Goal: Task Accomplishment & Management: Manage account settings

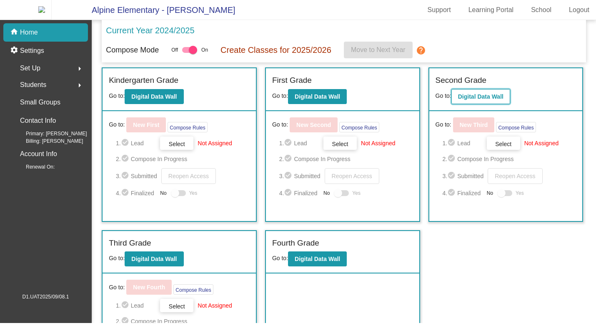
click at [481, 100] on b "Digital Data Wall" at bounding box center [480, 96] width 45 height 7
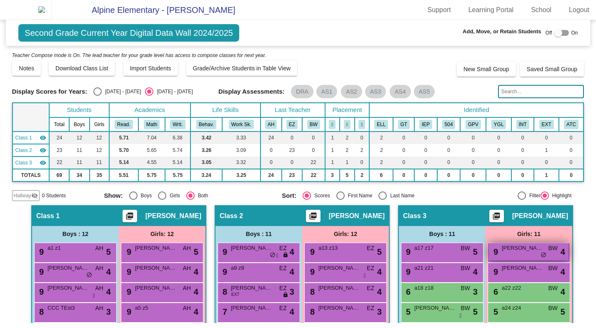
click at [519, 253] on span "Catherine Smith" at bounding box center [523, 248] width 42 height 8
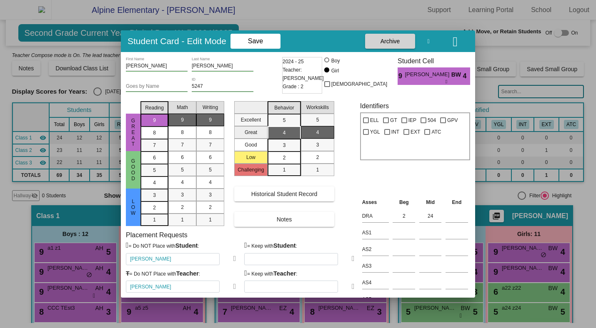
click at [233, 260] on icon at bounding box center [234, 259] width 3 height 8
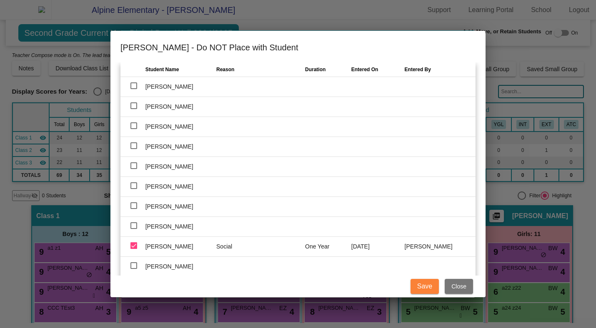
click at [133, 147] on div at bounding box center [133, 146] width 7 height 7
click at [133, 149] on input "checkbox" at bounding box center [133, 149] width 0 height 0
click at [133, 147] on div at bounding box center [133, 146] width 7 height 7
click at [133, 149] on input "checkbox" at bounding box center [133, 149] width 0 height 0
click at [133, 147] on div at bounding box center [133, 146] width 7 height 7
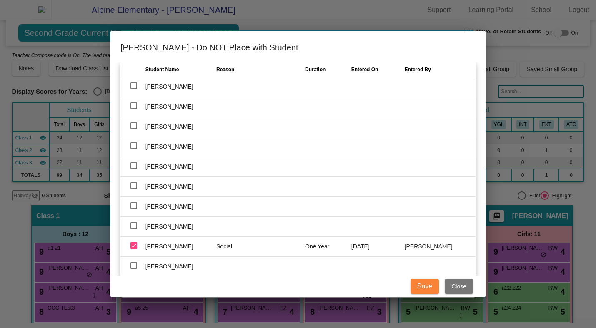
click at [133, 149] on input "checkbox" at bounding box center [133, 149] width 0 height 0
click at [135, 147] on div at bounding box center [133, 146] width 7 height 7
click at [134, 149] on input "checkbox" at bounding box center [133, 149] width 0 height 0
click at [135, 147] on div at bounding box center [133, 146] width 7 height 7
click at [134, 149] on input "checkbox" at bounding box center [133, 149] width 0 height 0
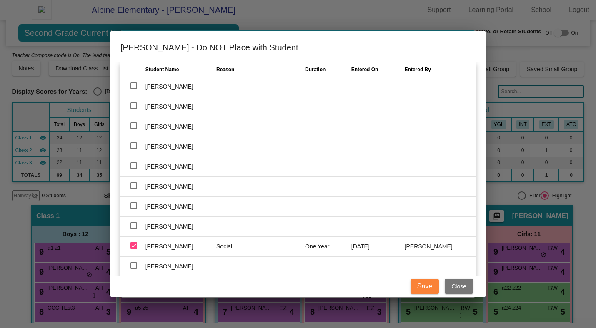
checkbox input "true"
click at [223, 145] on input "text" at bounding box center [253, 147] width 75 height 12
type input "Social"
click at [135, 167] on div at bounding box center [133, 166] width 7 height 7
click at [134, 169] on input "checkbox" at bounding box center [133, 169] width 0 height 0
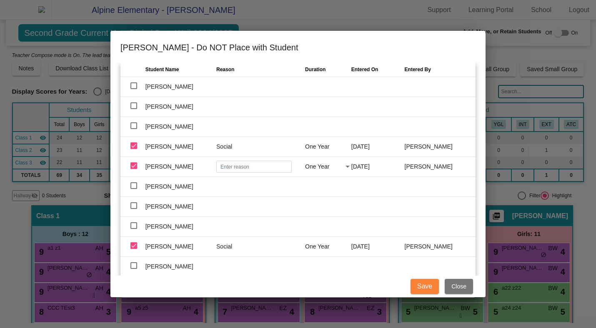
click at [135, 167] on div at bounding box center [133, 166] width 7 height 7
click at [134, 169] on input "checkbox" at bounding box center [133, 169] width 0 height 0
checkbox input "false"
click at [462, 282] on button "Close" at bounding box center [459, 286] width 28 height 15
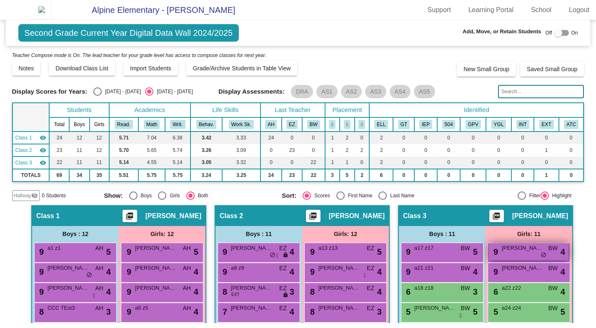
click at [502, 259] on div "9 Catherine Smith BW lock do_not_disturb_alt 4" at bounding box center [529, 251] width 80 height 17
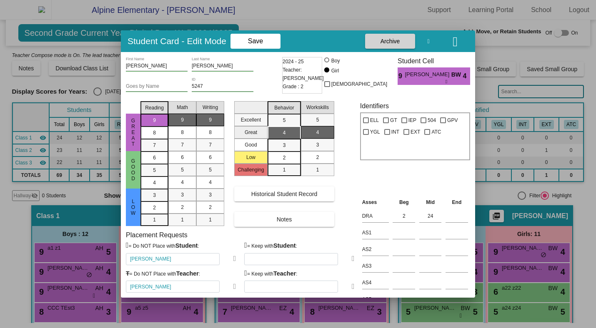
click at [233, 289] on icon at bounding box center [234, 287] width 3 height 8
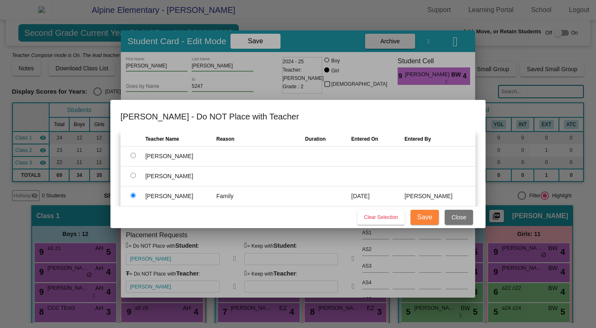
click at [453, 218] on span "Close" at bounding box center [458, 217] width 15 height 7
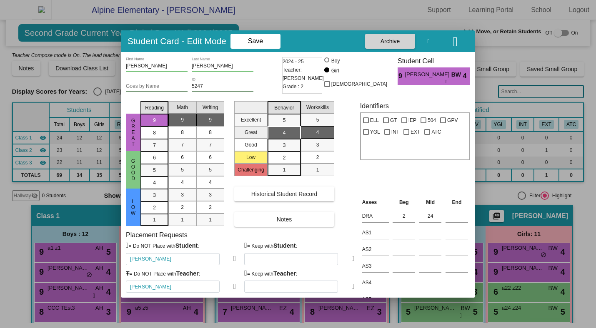
click at [352, 258] on icon at bounding box center [353, 259] width 3 height 8
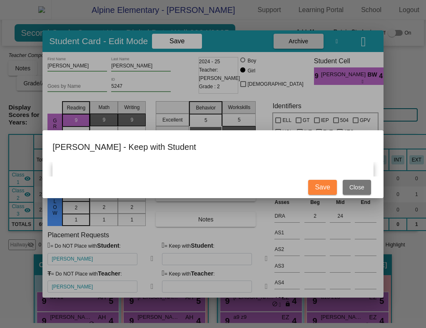
click at [361, 186] on span "Close" at bounding box center [357, 187] width 15 height 7
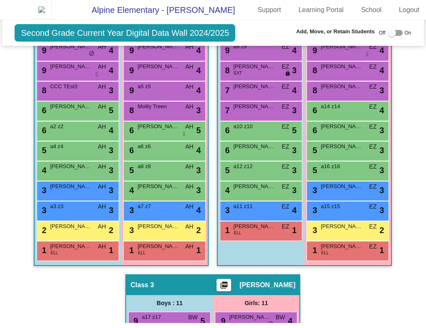
scroll to position [276, 0]
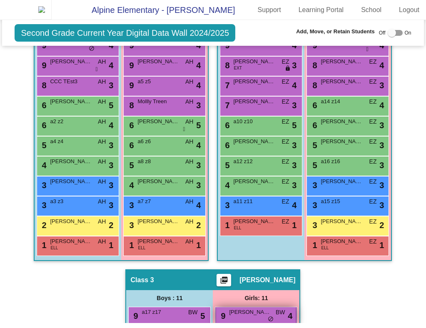
click at [259, 317] on span "[PERSON_NAME]" at bounding box center [250, 312] width 42 height 8
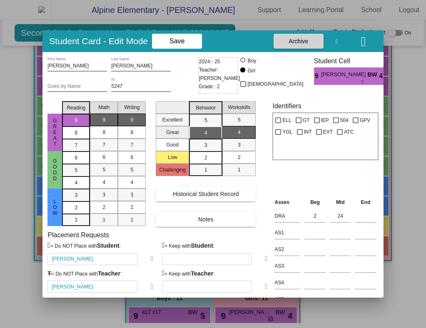
click at [151, 287] on icon at bounding box center [152, 287] width 3 height 8
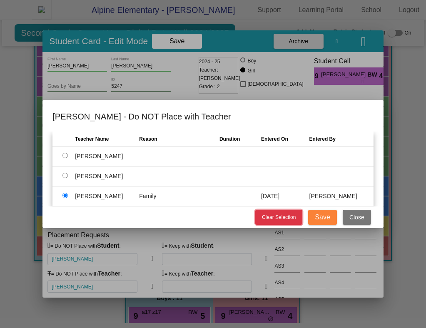
click at [290, 215] on span "Clear Selection" at bounding box center [279, 218] width 34 height 6
radio input "false"
click at [290, 215] on span "Clear Selection" at bounding box center [279, 218] width 34 height 6
click at [63, 177] on input "radio" at bounding box center [65, 175] width 5 height 5
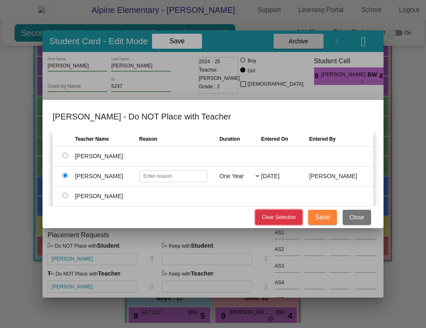
click at [277, 217] on span "Clear Selection" at bounding box center [279, 218] width 34 height 6
radio input "false"
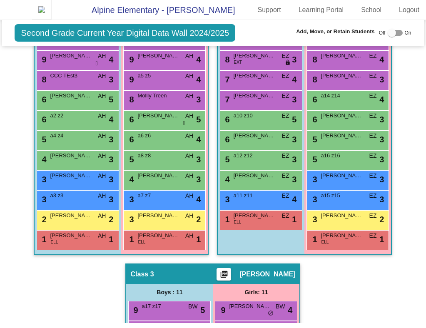
scroll to position [285, 0]
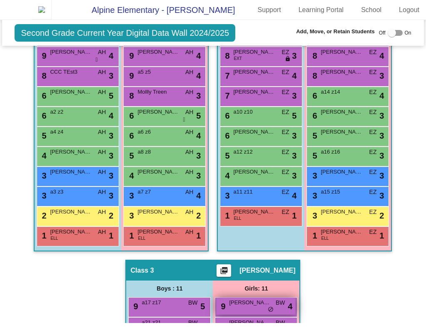
click at [253, 307] on span "[PERSON_NAME]" at bounding box center [250, 303] width 42 height 8
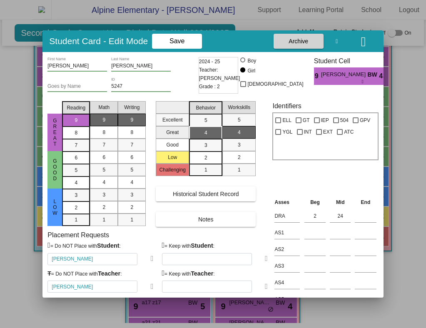
click at [151, 290] on icon at bounding box center [152, 287] width 3 height 8
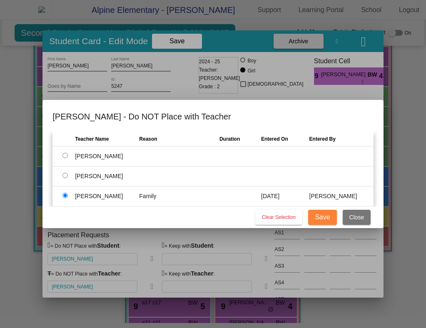
click at [63, 176] on input "radio" at bounding box center [65, 175] width 5 height 5
radio input "true"
radio input "false"
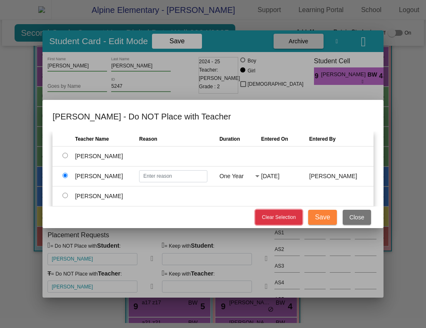
click at [260, 215] on button "Clear Selection" at bounding box center [278, 217] width 47 height 15
radio input "false"
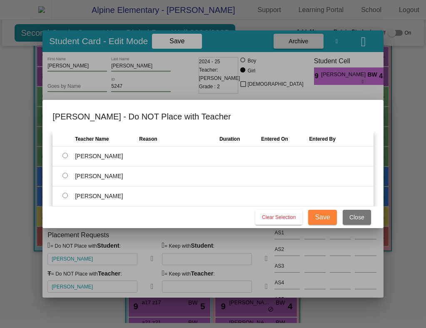
click at [351, 220] on span "Close" at bounding box center [357, 217] width 15 height 7
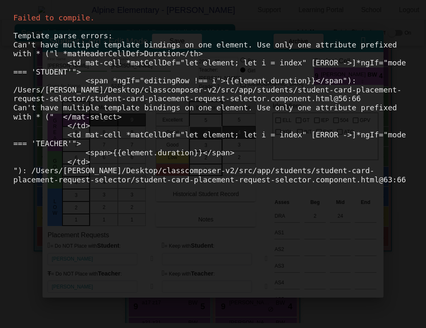
scroll to position [0, 0]
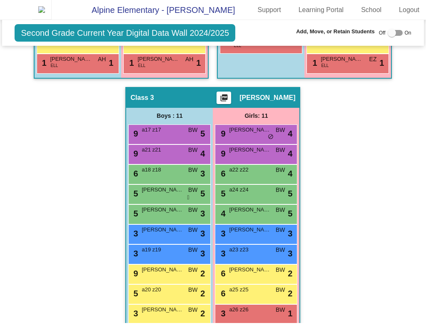
scroll to position [421, 0]
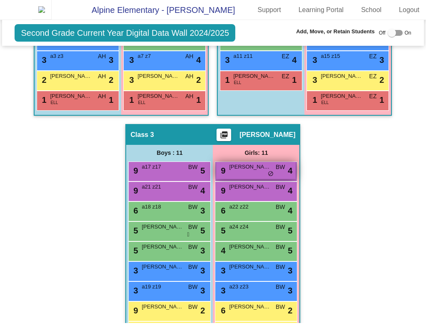
click at [243, 171] on span "[PERSON_NAME]" at bounding box center [250, 167] width 42 height 8
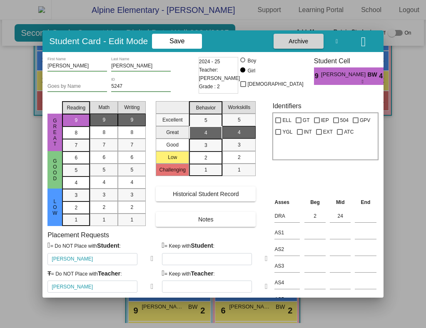
click at [151, 260] on icon at bounding box center [152, 259] width 3 height 8
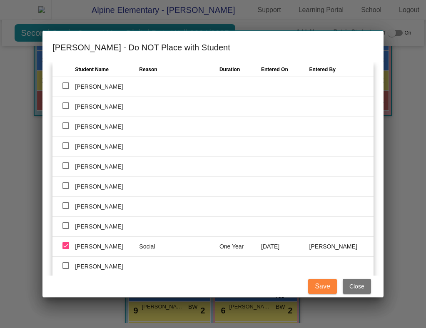
click at [239, 245] on span "One Year" at bounding box center [232, 246] width 24 height 7
click at [65, 207] on div at bounding box center [66, 206] width 7 height 7
click at [65, 209] on input "checkbox" at bounding box center [65, 209] width 0 height 0
checkbox input "true"
click at [244, 205] on div "One Year" at bounding box center [237, 207] width 34 height 9
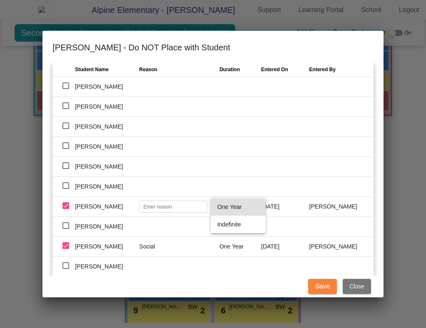
click at [244, 205] on span "One Year" at bounding box center [239, 207] width 42 height 18
click at [361, 287] on span "Close" at bounding box center [357, 286] width 15 height 7
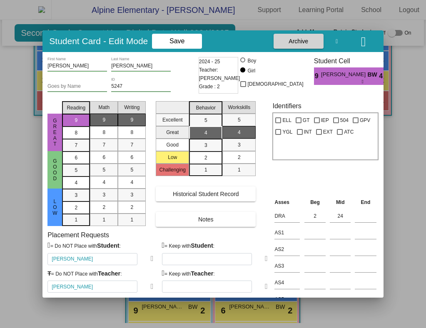
click at [151, 288] on icon at bounding box center [152, 287] width 3 height 8
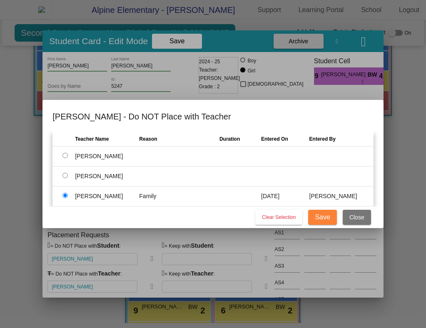
click at [65, 175] on input "radio" at bounding box center [65, 175] width 5 height 5
radio input "true"
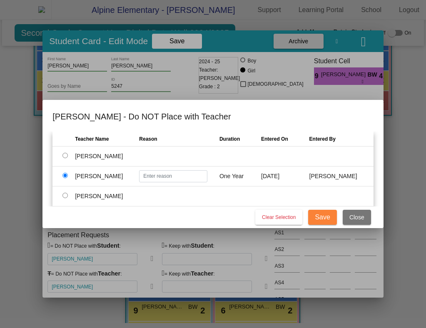
click at [233, 182] on td "One Year" at bounding box center [241, 176] width 42 height 20
click at [65, 198] on input "radio" at bounding box center [65, 195] width 5 height 5
radio input "true"
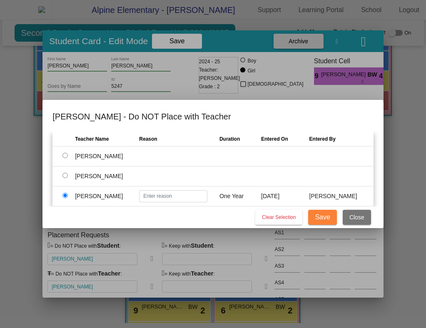
click at [64, 175] on input "radio" at bounding box center [65, 175] width 5 height 5
radio input "true"
radio input "false"
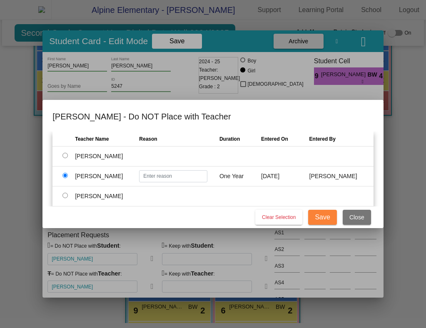
click at [362, 218] on span "Close" at bounding box center [357, 217] width 15 height 7
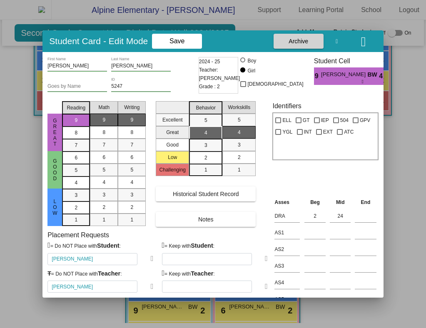
click at [361, 40] on icon "button" at bounding box center [363, 41] width 5 height 13
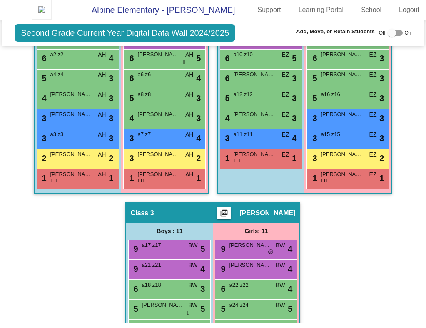
scroll to position [364, 0]
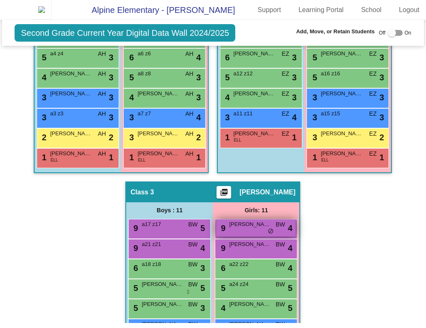
click at [252, 236] on div "9 [PERSON_NAME] BW lock do_not_disturb_alt 4" at bounding box center [256, 228] width 80 height 17
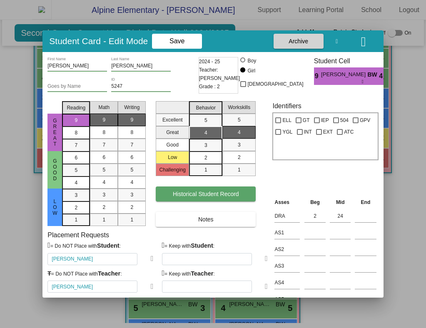
click at [218, 195] on span "Historical Student Record" at bounding box center [206, 194] width 66 height 7
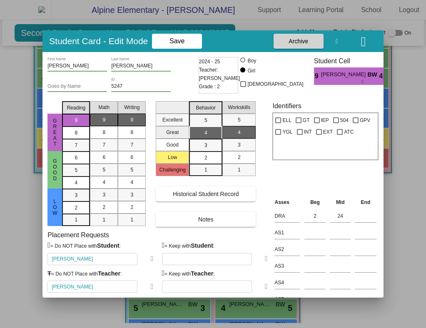
click at [367, 46] on button "button" at bounding box center [364, 41] width 27 height 15
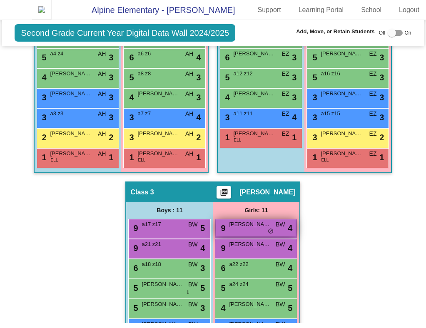
click at [244, 237] on div "9 [PERSON_NAME] BW lock do_not_disturb_alt 4" at bounding box center [256, 228] width 80 height 17
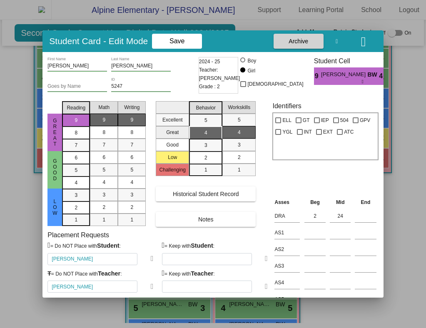
click at [151, 288] on icon at bounding box center [152, 287] width 3 height 8
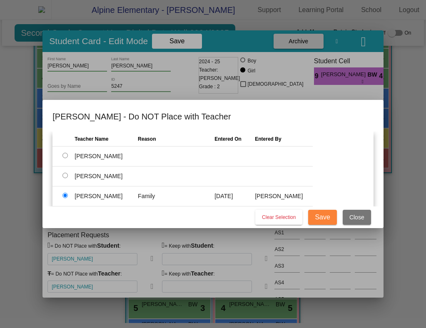
click at [361, 215] on span "Close" at bounding box center [357, 217] width 15 height 7
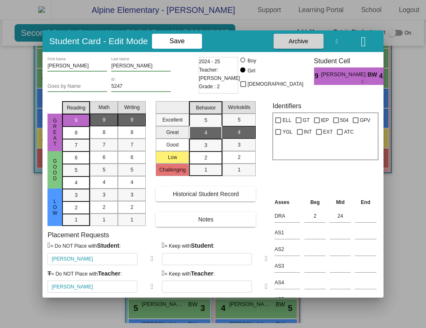
click at [151, 258] on icon at bounding box center [152, 259] width 3 height 8
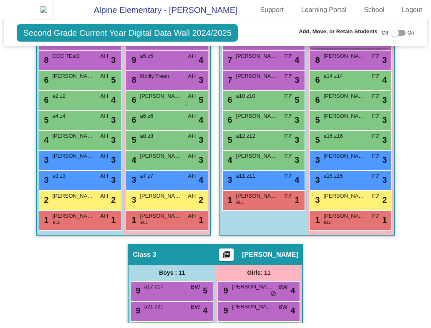
scroll to position [376, 0]
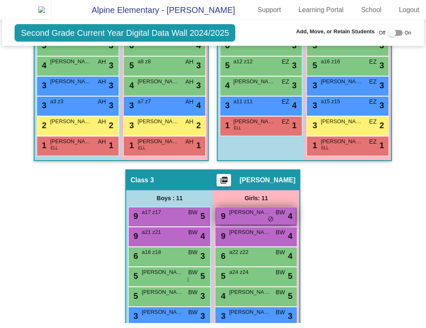
click at [252, 214] on span "[PERSON_NAME]" at bounding box center [250, 212] width 42 height 8
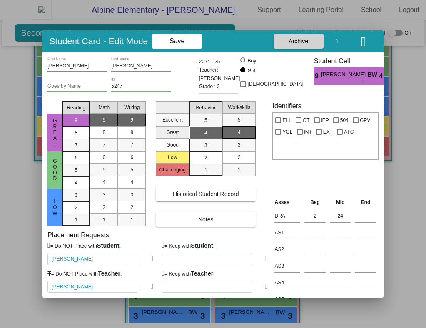
click at [151, 287] on icon at bounding box center [152, 287] width 3 height 8
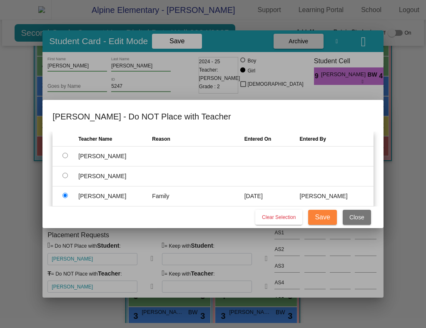
click at [359, 219] on span "Close" at bounding box center [357, 217] width 15 height 7
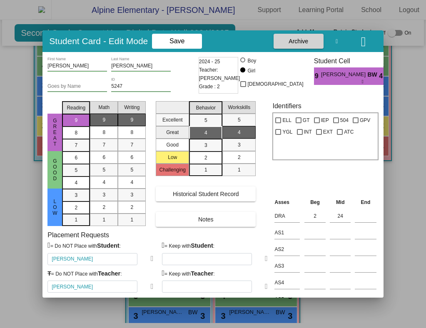
click at [265, 288] on icon at bounding box center [266, 287] width 3 height 8
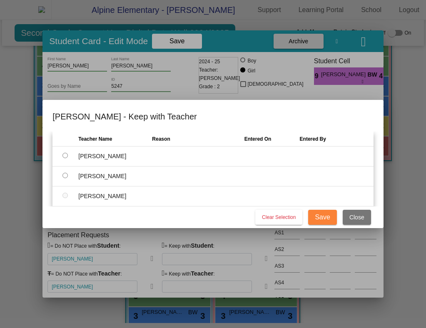
click at [63, 176] on input "radio" at bounding box center [65, 175] width 5 height 5
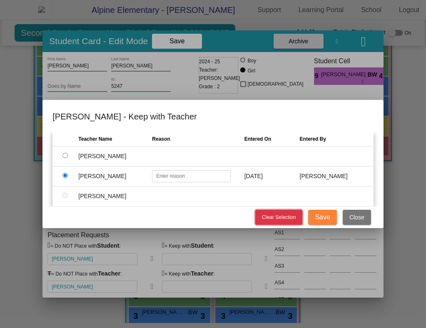
click at [283, 218] on span "Clear Selection" at bounding box center [279, 218] width 34 height 6
radio input "false"
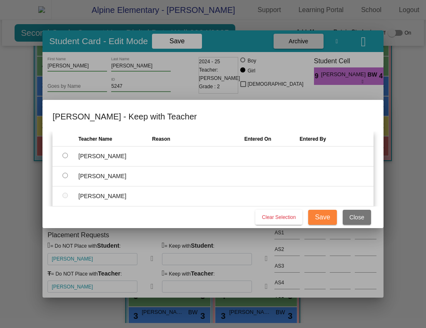
click at [358, 218] on span "Close" at bounding box center [357, 217] width 15 height 7
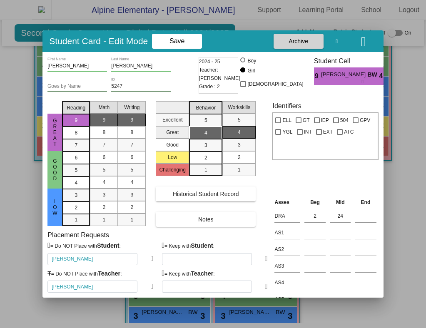
click at [151, 258] on icon at bounding box center [152, 259] width 3 height 8
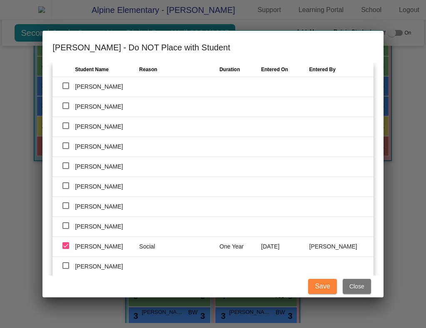
click at [65, 164] on div at bounding box center [66, 166] width 7 height 7
click at [65, 169] on input "checkbox" at bounding box center [65, 169] width 0 height 0
click at [65, 164] on div at bounding box center [66, 166] width 7 height 7
click at [65, 169] on input "checkbox" at bounding box center [65, 169] width 0 height 0
checkbox input "false"
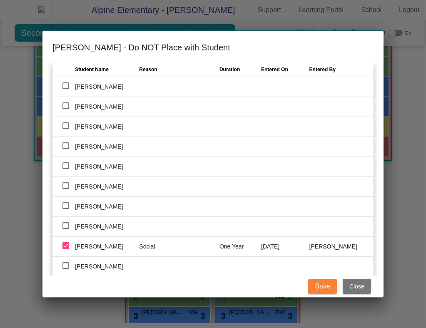
click at [361, 290] on span "Close" at bounding box center [357, 286] width 15 height 7
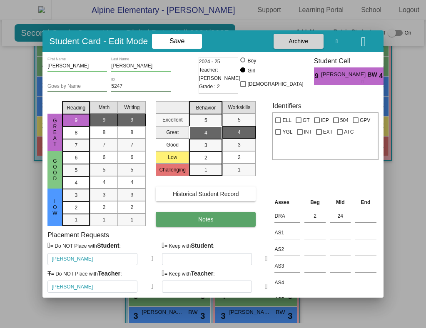
click at [218, 221] on button "Notes" at bounding box center [206, 219] width 100 height 15
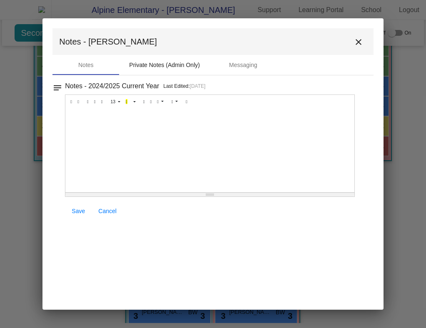
click at [156, 70] on div "Private Notes (Admin Only)" at bounding box center [164, 65] width 91 height 20
click at [109, 122] on div at bounding box center [209, 150] width 289 height 83
click at [80, 211] on span "Save" at bounding box center [78, 211] width 13 height 7
click at [361, 41] on mat-icon "close" at bounding box center [359, 42] width 10 height 10
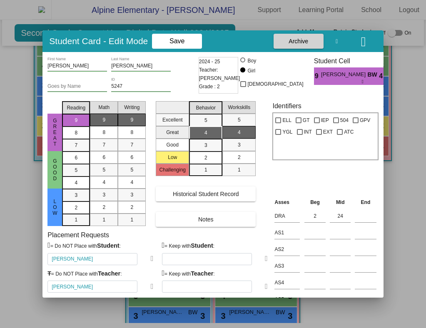
click at [363, 43] on icon "button" at bounding box center [363, 41] width 5 height 13
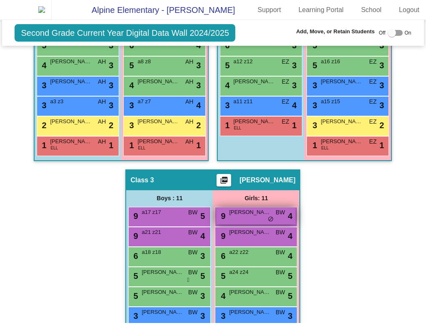
click at [249, 222] on div "9 [PERSON_NAME] BW lock do_not_disturb_alt 4" at bounding box center [256, 216] width 80 height 17
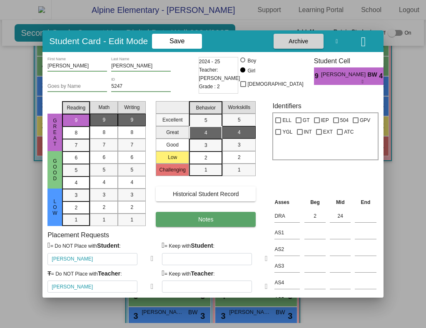
click at [210, 220] on span "Notes" at bounding box center [205, 219] width 15 height 7
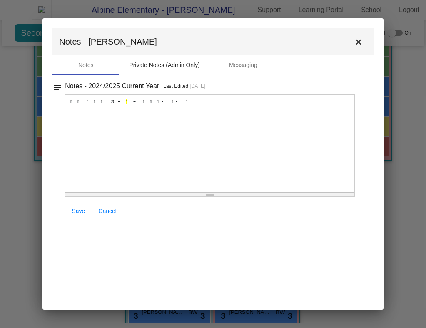
click at [157, 67] on div "Private Notes (Admin Only)" at bounding box center [164, 65] width 71 height 9
click at [362, 44] on mat-icon "close" at bounding box center [359, 42] width 10 height 10
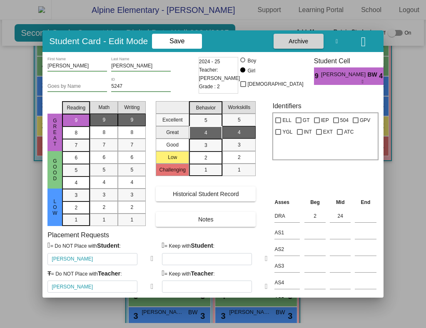
click at [361, 42] on icon "button" at bounding box center [363, 41] width 5 height 13
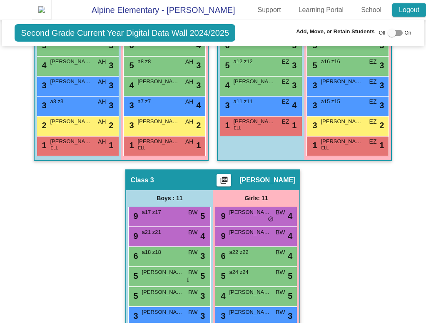
click at [408, 16] on link "Logout" at bounding box center [410, 9] width 34 height 13
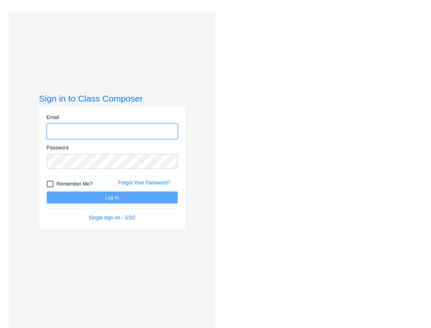
type input "[PERSON_NAME][EMAIL_ADDRESS][DOMAIN_NAME]"
